Goal: Task Accomplishment & Management: Complete application form

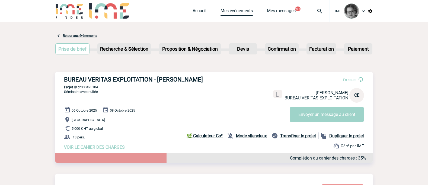
click at [238, 12] on link "Mes événements" at bounding box center [236, 12] width 32 height 8
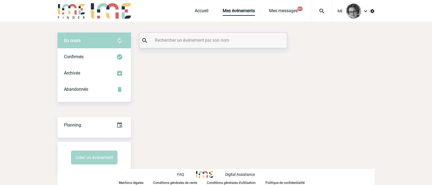
click at [214, 41] on input "text" at bounding box center [213, 40] width 121 height 8
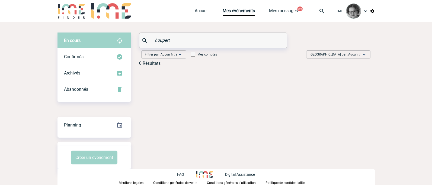
type input "houpert"
click at [201, 12] on link "Accueil" at bounding box center [202, 12] width 14 height 8
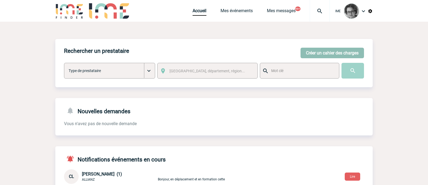
click at [332, 51] on button "Créer un cahier des charges" at bounding box center [331, 53] width 63 height 11
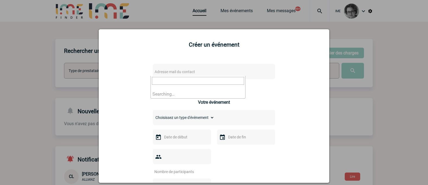
click at [234, 70] on span "Adresse mail du contact" at bounding box center [199, 72] width 95 height 8
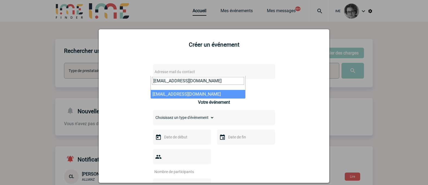
type input "carine.houpert@totalenergies.com"
select select "133043"
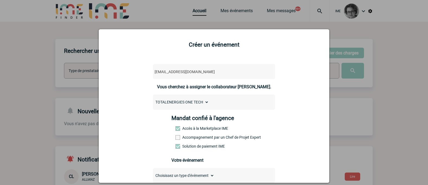
click at [198, 137] on label "Accompagnement par un Chef de Projet Expert" at bounding box center [187, 137] width 24 height 4
click at [0, 0] on input "Accompagnement par un Chef de Projet Expert" at bounding box center [0, 0] width 0 height 0
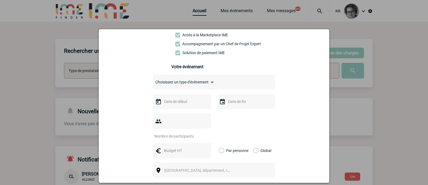
scroll to position [81, 0]
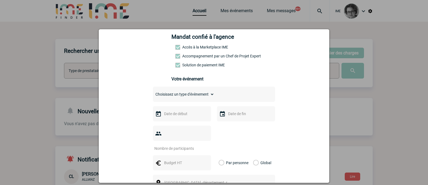
click at [201, 94] on select "Choisissez un type d'évènement Séminaire avec nuitée Séminaire sans nuitée Repa…" at bounding box center [183, 95] width 61 height 8
select select "2"
click at [153, 92] on select "Choisissez un type d'évènement Séminaire avec nuitée Séminaire sans nuitée Repa…" at bounding box center [183, 95] width 61 height 8
click at [189, 117] on input "text" at bounding box center [181, 113] width 37 height 7
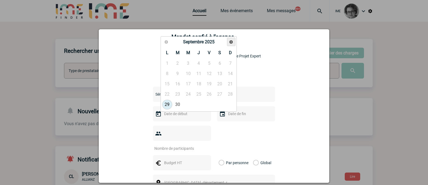
click at [229, 42] on link "Suivant" at bounding box center [231, 42] width 8 height 8
click at [198, 64] on link "4" at bounding box center [199, 64] width 10 height 10
type input "04-12-2025"
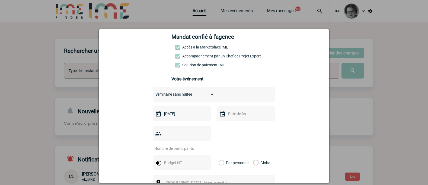
click at [184, 145] on input "number" at bounding box center [178, 148] width 51 height 7
type input "35"
click at [178, 159] on input "text" at bounding box center [181, 162] width 37 height 7
type input "7 500"
click at [253, 155] on label "Global" at bounding box center [255, 162] width 4 height 15
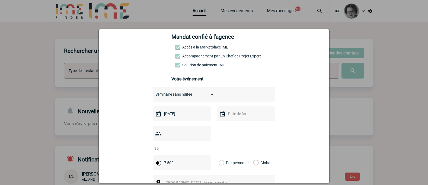
click at [0, 0] on input "Global" at bounding box center [0, 0] width 0 height 0
click at [229, 179] on span "Ville, département, région..." at bounding box center [199, 183] width 75 height 8
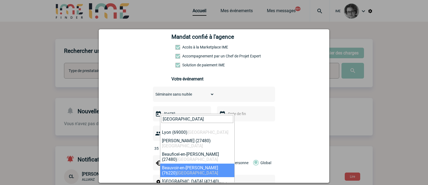
type input "Lyon"
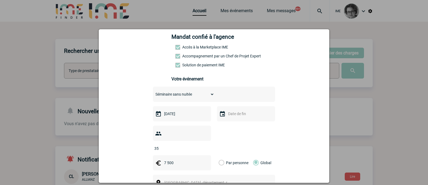
click at [291, 119] on div "carine.houpert@totalenergies.com carine.houpert@totalenergies.com Vous cherchez…" at bounding box center [213, 146] width 217 height 338
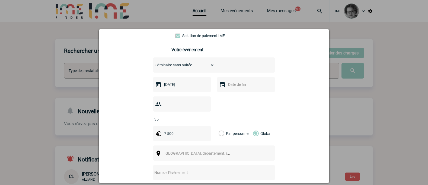
scroll to position [136, 0]
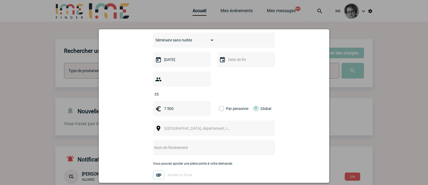
click at [219, 124] on div "Ville, département, région..." at bounding box center [214, 128] width 122 height 15
drag, startPoint x: 219, startPoint y: 124, endPoint x: 213, endPoint y: 120, distance: 7.8
click at [218, 123] on div "Ville, département, région..." at bounding box center [214, 128] width 122 height 15
click at [204, 126] on span "Ville, département, région..." at bounding box center [201, 128] width 75 height 4
click at [182, 140] on div at bounding box center [214, 147] width 122 height 15
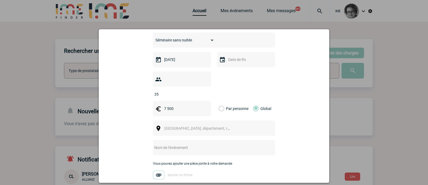
click at [180, 144] on input "text" at bounding box center [207, 147] width 108 height 7
click at [260, 122] on div "Ville, département, région..." at bounding box center [214, 128] width 122 height 15
click at [246, 121] on div "Ville, département, région..." at bounding box center [214, 128] width 122 height 15
click at [211, 125] on span "Ville, département, région..." at bounding box center [199, 129] width 75 height 8
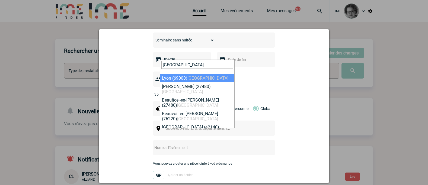
type input "lyon"
select select "36544"
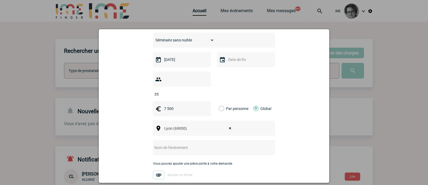
click at [174, 144] on input "text" at bounding box center [207, 147] width 108 height 7
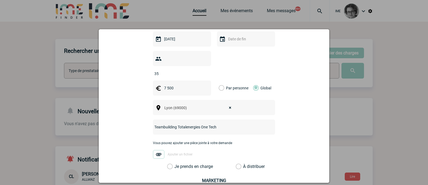
scroll to position [190, 0]
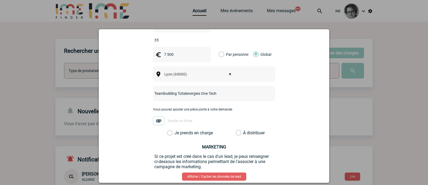
type input "Teambuilding Totalenergies One Tech"
click at [176, 130] on label "Je prends en charge" at bounding box center [171, 132] width 9 height 5
click at [0, 0] on input "Je prends en charge" at bounding box center [0, 0] width 0 height 0
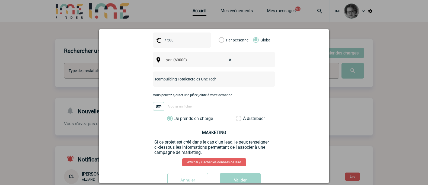
scroll to position [213, 0]
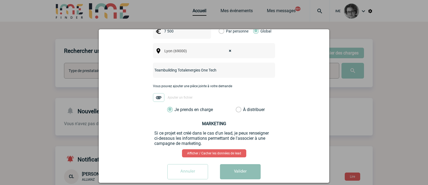
click at [237, 165] on button "Valider" at bounding box center [240, 171] width 41 height 15
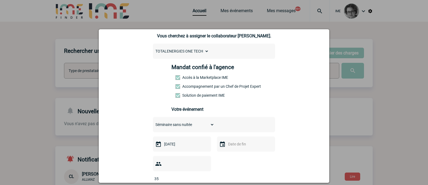
scroll to position [78, 0]
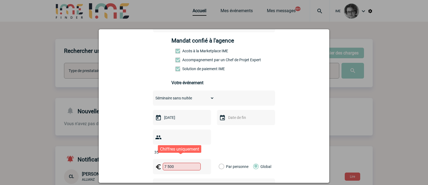
click at [188, 163] on input "7 500" at bounding box center [182, 167] width 38 height 8
drag, startPoint x: 175, startPoint y: 158, endPoint x: 156, endPoint y: 156, distance: 19.0
click at [156, 159] on div "7 500" at bounding box center [182, 166] width 58 height 15
type input "7500"
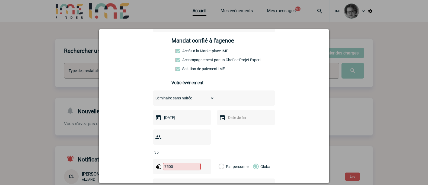
click at [249, 142] on div "35" at bounding box center [214, 142] width 122 height 25
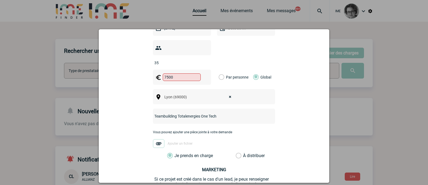
scroll to position [213, 0]
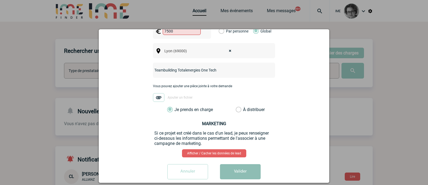
click at [234, 166] on button "Valider" at bounding box center [240, 171] width 41 height 15
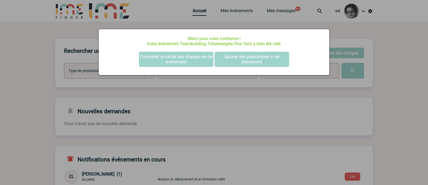
scroll to position [0, 0]
click at [246, 57] on button "Ajouter des prestataires à cet évènement" at bounding box center [251, 59] width 75 height 15
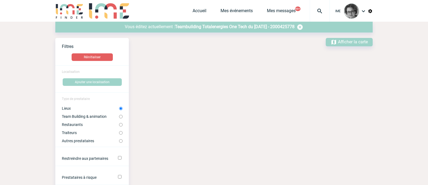
click at [216, 27] on span "Teambuilding Totalenergies One Tech du 04 Décembre 2025 - 2000425778" at bounding box center [235, 26] width 120 height 5
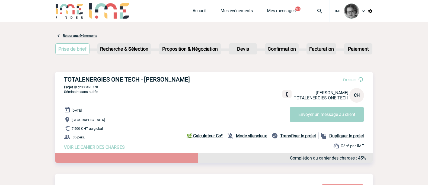
drag, startPoint x: 65, startPoint y: 81, endPoint x: 190, endPoint y: 78, distance: 124.8
click at [190, 78] on h3 "TOTALENERGIES ONE TECH - [PERSON_NAME]" at bounding box center [145, 79] width 163 height 7
copy h3 "TOTALENERGIES ONE TECH - [PERSON_NAME]"
click at [149, 129] on p "7 500 € HT au global" at bounding box center [218, 128] width 309 height 7
drag, startPoint x: 64, startPoint y: 80, endPoint x: 188, endPoint y: 79, distance: 123.6
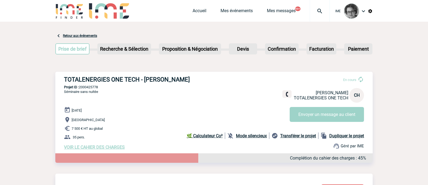
click at [188, 79] on h3 "TOTALENERGIES ONE TECH - [PERSON_NAME]" at bounding box center [145, 79] width 163 height 7
copy h3 "TOTALENERGIES ONE TECH - [PERSON_NAME]"
drag, startPoint x: 152, startPoint y: 124, endPoint x: 148, endPoint y: 124, distance: 4.3
click at [152, 123] on p "[GEOGRAPHIC_DATA]" at bounding box center [218, 120] width 309 height 7
drag, startPoint x: 102, startPoint y: 89, endPoint x: 81, endPoint y: 87, distance: 20.9
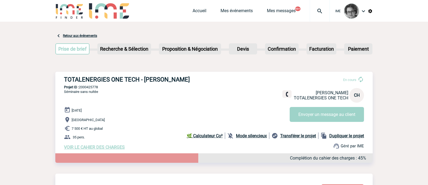
click at [81, 87] on p "Projet ID : 2000425778" at bounding box center [213, 87] width 317 height 4
copy p "2000425778"
click at [126, 136] on p "35 pers." at bounding box center [218, 137] width 309 height 7
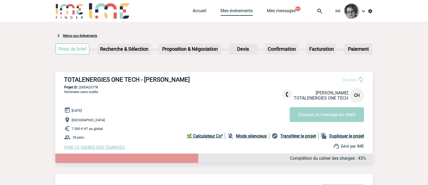
click at [232, 9] on link "Mes événements" at bounding box center [236, 12] width 32 height 8
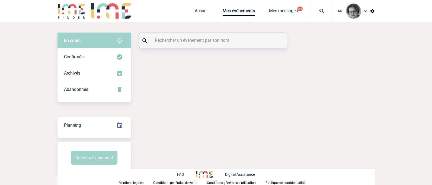
click at [198, 44] on div at bounding box center [213, 40] width 148 height 15
click at [197, 42] on input "text" at bounding box center [213, 40] width 121 height 8
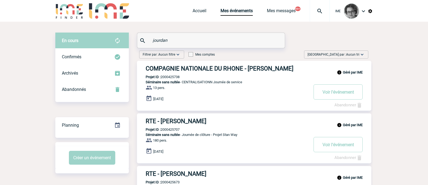
type input "jourdan"
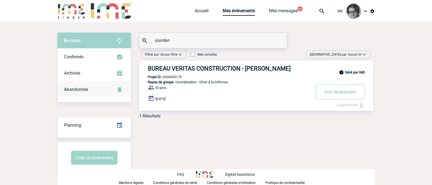
click at [100, 91] on div "Abandonnés" at bounding box center [93, 89] width 73 height 16
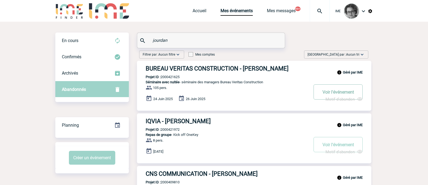
click at [333, 92] on button "Voir l'événement" at bounding box center [337, 91] width 49 height 15
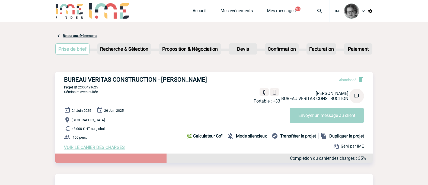
drag, startPoint x: 103, startPoint y: 88, endPoint x: 80, endPoint y: 88, distance: 23.0
click at [80, 88] on p "Projet ID : 2000421625" at bounding box center [213, 87] width 317 height 4
copy p "2000421625"
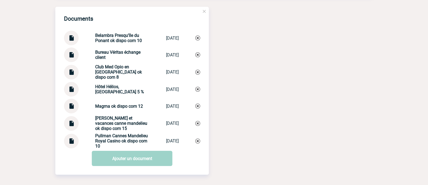
scroll to position [515, 0]
